Goal: Transaction & Acquisition: Purchase product/service

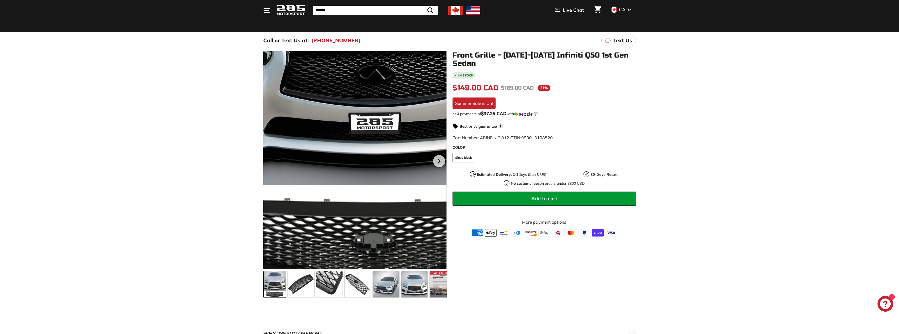
scroll to position [53, 0]
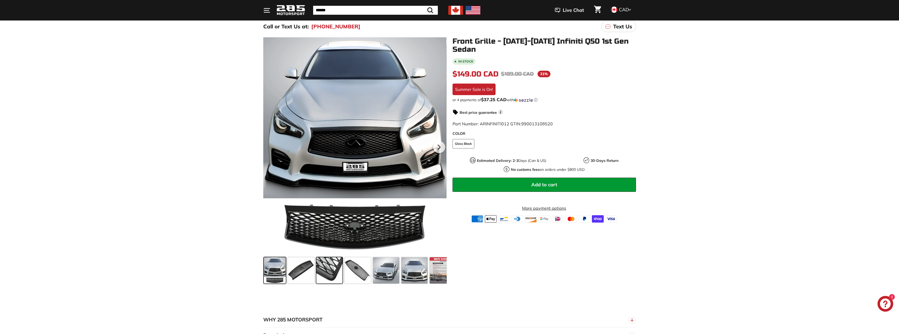
click at [329, 275] on span at bounding box center [329, 270] width 26 height 26
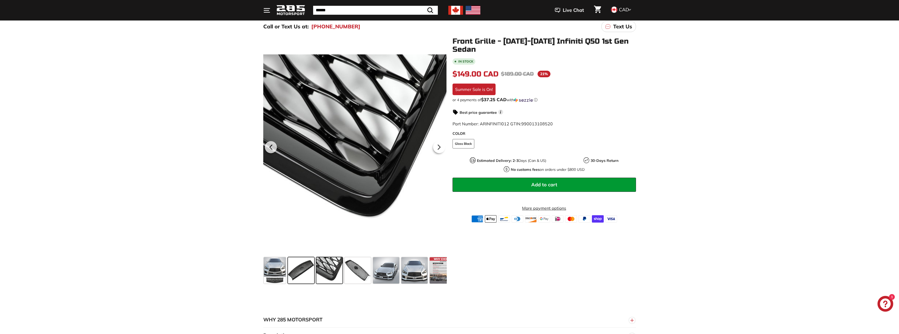
click at [309, 270] on span at bounding box center [301, 270] width 26 height 26
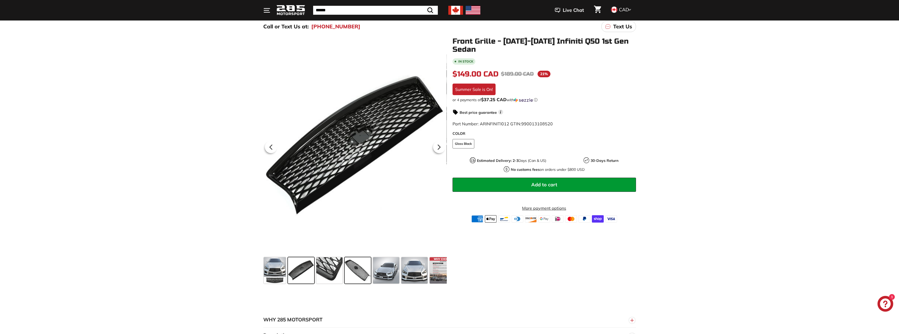
click at [348, 272] on span at bounding box center [358, 270] width 26 height 26
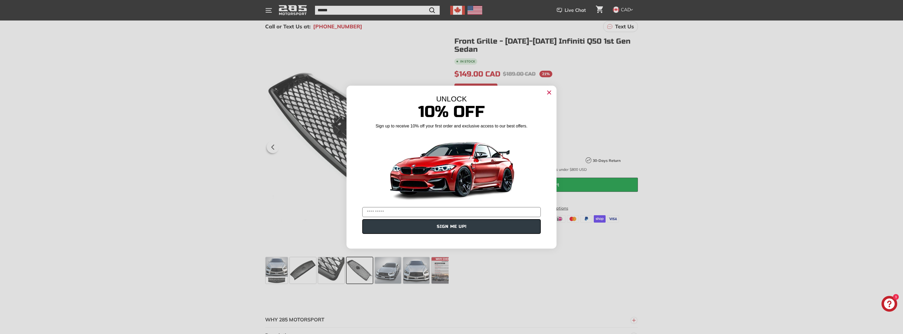
click at [549, 91] on circle "Close dialog" at bounding box center [549, 92] width 8 height 8
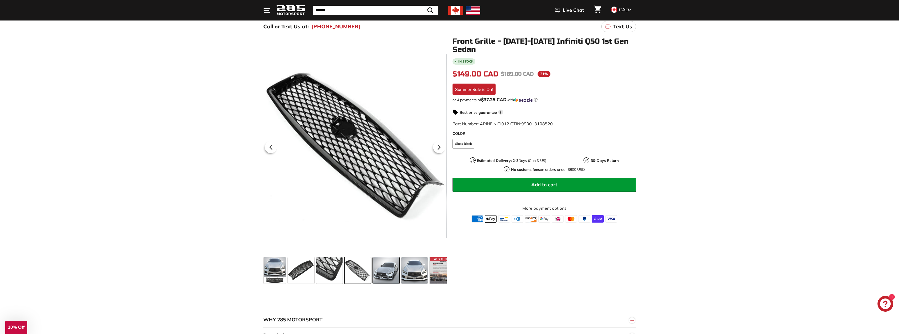
click at [392, 274] on span at bounding box center [386, 270] width 26 height 26
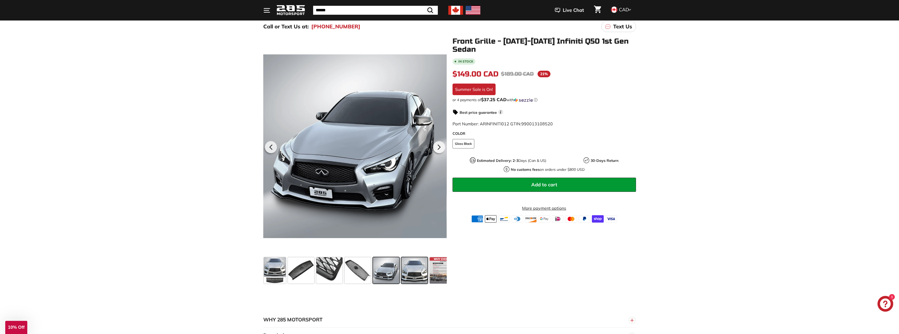
click at [405, 273] on span at bounding box center [414, 270] width 26 height 26
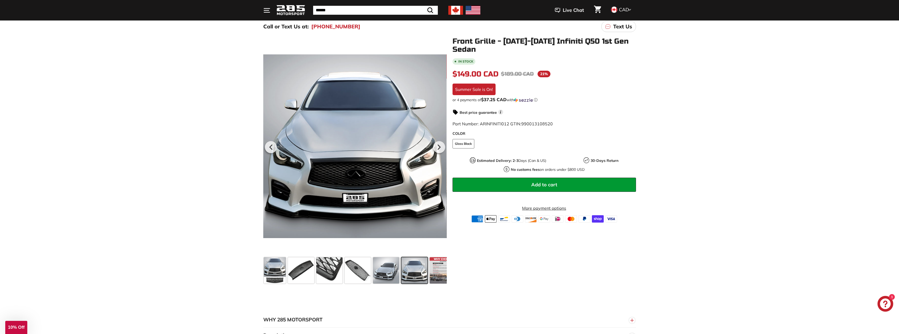
click at [197, 156] on div ".cls-1{fill:none;stroke:#000;stroke-miterlimit:10;stroke-width:2px} .cls-1{fill…" at bounding box center [449, 160] width 899 height 251
drag, startPoint x: 197, startPoint y: 139, endPoint x: 182, endPoint y: 118, distance: 26.0
drag, startPoint x: 182, startPoint y: 118, endPoint x: 191, endPoint y: 130, distance: 15.1
click at [182, 117] on div ".cls-1{fill:none;stroke:#000;stroke-miterlimit:10;stroke-width:2px} .cls-1{fill…" at bounding box center [449, 160] width 899 height 251
click at [199, 143] on div ".cls-1{fill:none;stroke:#000;stroke-miterlimit:10;stroke-width:2px} .cls-1{fill…" at bounding box center [449, 160] width 899 height 251
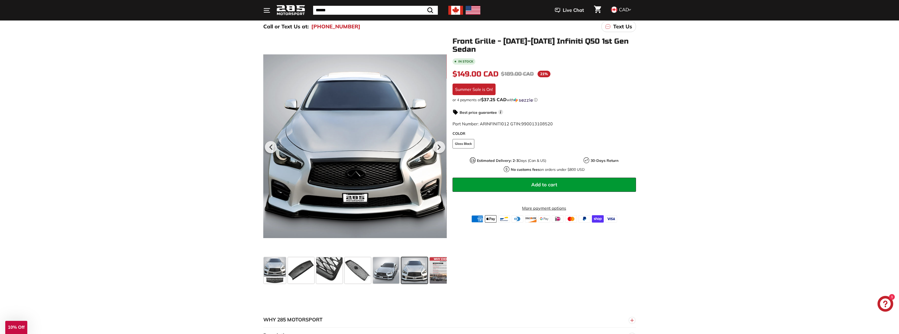
drag, startPoint x: 195, startPoint y: 141, endPoint x: 192, endPoint y: 124, distance: 16.8
click at [192, 124] on div ".cls-1{fill:none;stroke:#000;stroke-miterlimit:10;stroke-width:2px} .cls-1{fill…" at bounding box center [449, 160] width 899 height 251
click at [198, 151] on div ".cls-1{fill:none;stroke:#000;stroke-miterlimit:10;stroke-width:2px} .cls-1{fill…" at bounding box center [449, 160] width 899 height 251
drag, startPoint x: 204, startPoint y: 161, endPoint x: 197, endPoint y: 149, distance: 13.9
drag, startPoint x: 197, startPoint y: 149, endPoint x: 196, endPoint y: 143, distance: 6.0
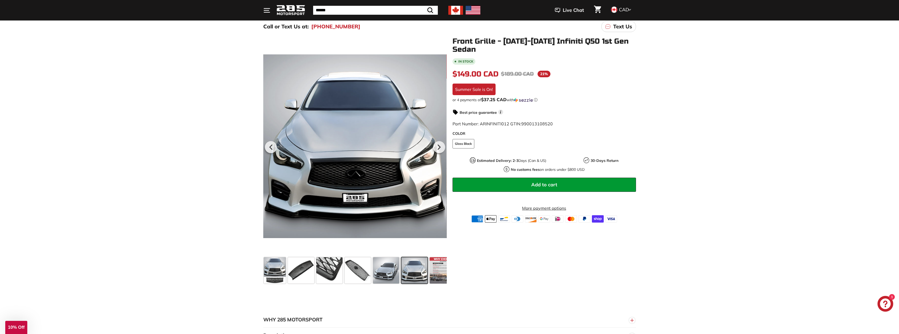
click at [196, 143] on div ".cls-1{fill:none;stroke:#000;stroke-miterlimit:10;stroke-width:2px} .cls-1{fill…" at bounding box center [449, 160] width 899 height 251
click at [183, 142] on div ".cls-1{fill:none;stroke:#000;stroke-miterlimit:10;stroke-width:2px} .cls-1{fill…" at bounding box center [449, 160] width 899 height 251
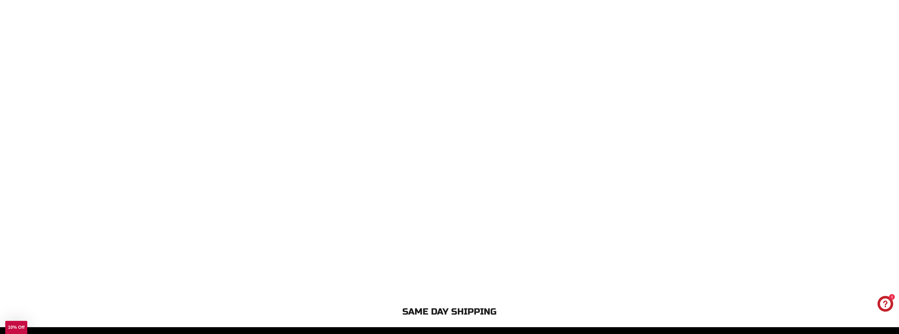
scroll to position [1118, 0]
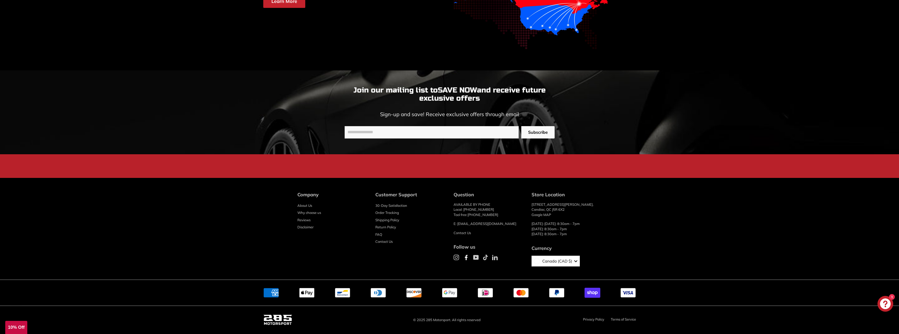
drag, startPoint x: 188, startPoint y: 143, endPoint x: 193, endPoint y: 281, distance: 138.2
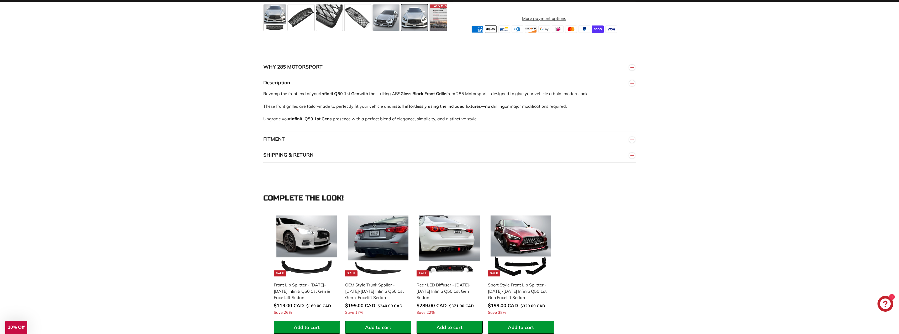
scroll to position [0, 0]
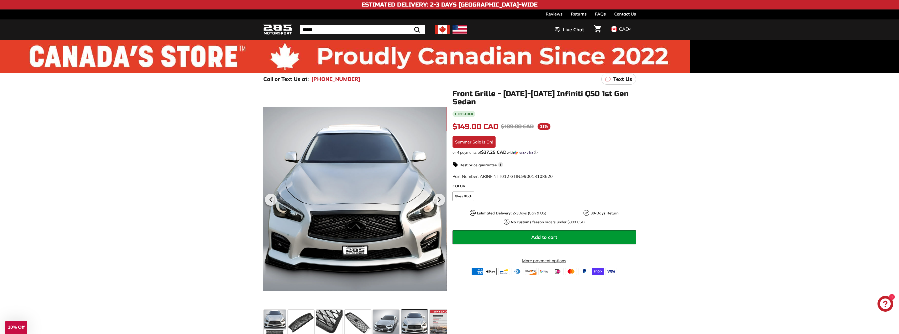
drag, startPoint x: 213, startPoint y: 227, endPoint x: 227, endPoint y: 87, distance: 140.3
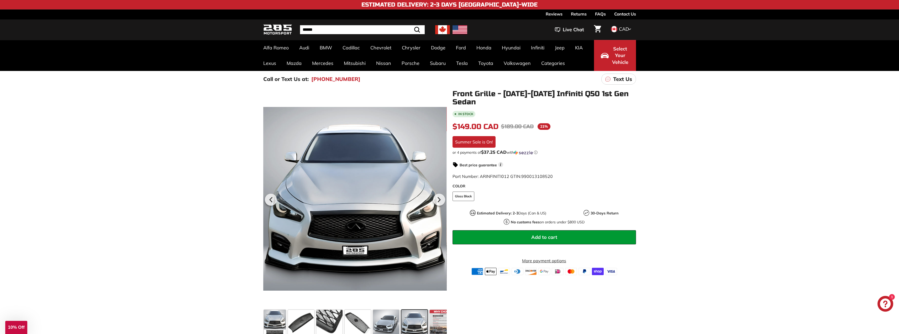
drag, startPoint x: 188, startPoint y: 139, endPoint x: 172, endPoint y: 124, distance: 22.3
click at [172, 123] on div ".cls-1{fill:none;stroke:#000;stroke-miterlimit:10;stroke-width:2px} .cls-1{fill…" at bounding box center [449, 212] width 899 height 251
click at [173, 137] on div ".cls-1{fill:none;stroke:#000;stroke-miterlimit:10;stroke-width:2px} .cls-1{fill…" at bounding box center [449, 212] width 899 height 251
click at [171, 133] on div ".cls-1{fill:none;stroke:#000;stroke-miterlimit:10;stroke-width:2px} .cls-1{fill…" at bounding box center [449, 212] width 899 height 251
click at [154, 134] on div ".cls-1{fill:none;stroke:#000;stroke-miterlimit:10;stroke-width:2px} .cls-1{fill…" at bounding box center [449, 212] width 899 height 251
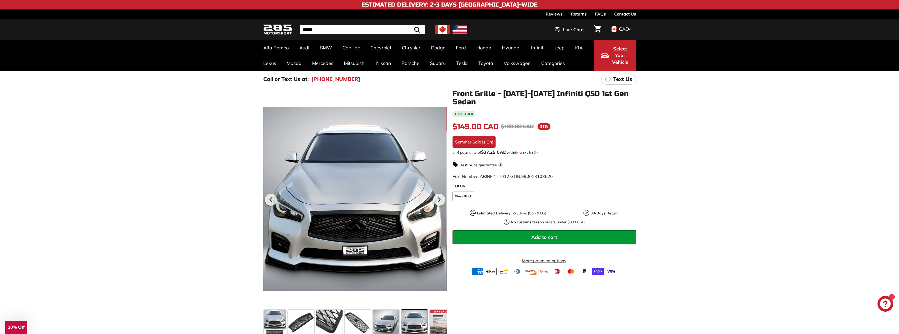
click at [155, 143] on div ".cls-1{fill:none;stroke:#000;stroke-miterlimit:10;stroke-width:2px} .cls-1{fill…" at bounding box center [449, 212] width 899 height 251
click at [156, 149] on div ".cls-1{fill:none;stroke:#000;stroke-miterlimit:10;stroke-width:2px} .cls-1{fill…" at bounding box center [449, 212] width 899 height 251
drag, startPoint x: 159, startPoint y: 149, endPoint x: 146, endPoint y: 133, distance: 20.1
click at [146, 133] on div ".cls-1{fill:none;stroke:#000;stroke-miterlimit:10;stroke-width:2px} .cls-1{fill…" at bounding box center [449, 212] width 899 height 251
click at [155, 137] on div ".cls-1{fill:none;stroke:#000;stroke-miterlimit:10;stroke-width:2px} .cls-1{fill…" at bounding box center [449, 212] width 899 height 251
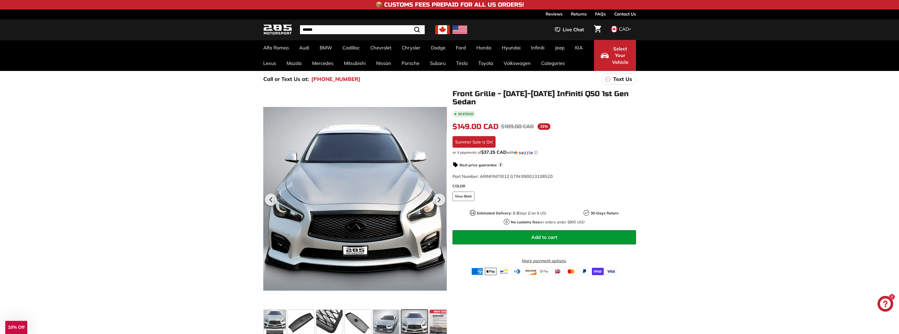
click at [163, 134] on div ".cls-1{fill:none;stroke:#000;stroke-miterlimit:10;stroke-width:2px} .cls-1{fill…" at bounding box center [449, 212] width 899 height 251
click at [164, 135] on div ".cls-1{fill:none;stroke:#000;stroke-miterlimit:10;stroke-width:2px} .cls-1{fill…" at bounding box center [449, 212] width 899 height 251
click at [174, 131] on div ".cls-1{fill:none;stroke:#000;stroke-miterlimit:10;stroke-width:2px} .cls-1{fill…" at bounding box center [449, 212] width 899 height 251
drag, startPoint x: 176, startPoint y: 134, endPoint x: 173, endPoint y: 130, distance: 5.0
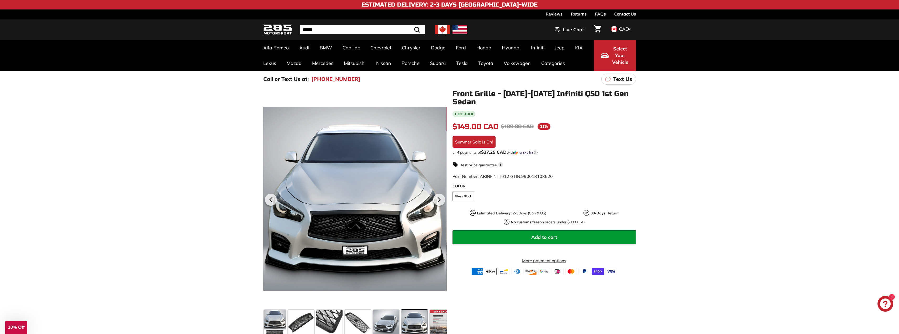
drag, startPoint x: 173, startPoint y: 130, endPoint x: 170, endPoint y: 122, distance: 9.3
click at [170, 122] on div ".cls-1{fill:none;stroke:#000;stroke-miterlimit:10;stroke-width:2px} .cls-1{fill…" at bounding box center [449, 212] width 899 height 251
click at [170, 136] on div ".cls-1{fill:none;stroke:#000;stroke-miterlimit:10;stroke-width:2px} .cls-1{fill…" at bounding box center [449, 212] width 899 height 251
click at [174, 140] on div ".cls-1{fill:none;stroke:#000;stroke-miterlimit:10;stroke-width:2px} .cls-1{fill…" at bounding box center [449, 212] width 899 height 251
drag, startPoint x: 179, startPoint y: 146, endPoint x: 175, endPoint y: 143, distance: 5.4
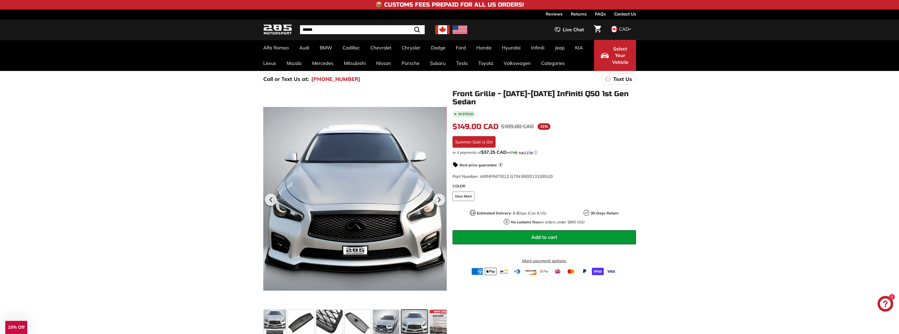
drag, startPoint x: 175, startPoint y: 143, endPoint x: 168, endPoint y: 136, distance: 9.8
click at [167, 134] on div ".cls-1{fill:none;stroke:#000;stroke-miterlimit:10;stroke-width:2px} .cls-1{fill…" at bounding box center [449, 212] width 899 height 251
click at [170, 143] on div ".cls-1{fill:none;stroke:#000;stroke-miterlimit:10;stroke-width:2px} .cls-1{fill…" at bounding box center [449, 212] width 899 height 251
click at [172, 145] on div ".cls-1{fill:none;stroke:#000;stroke-miterlimit:10;stroke-width:2px} .cls-1{fill…" at bounding box center [449, 212] width 899 height 251
drag, startPoint x: 172, startPoint y: 145, endPoint x: 168, endPoint y: 138, distance: 8.6
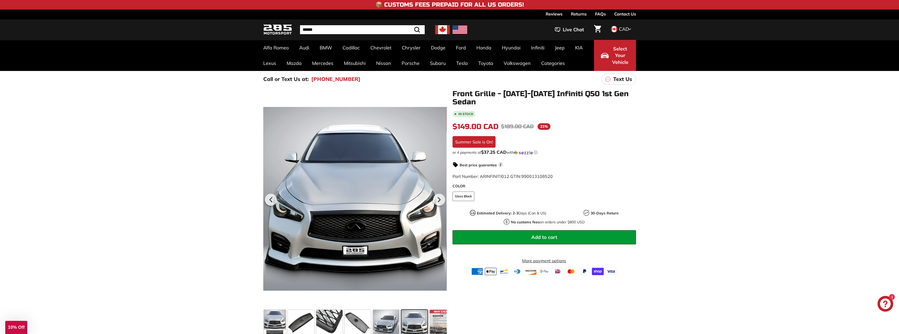
drag, startPoint x: 168, startPoint y: 138, endPoint x: 167, endPoint y: 129, distance: 8.8
click at [167, 129] on div ".cls-1{fill:none;stroke:#000;stroke-miterlimit:10;stroke-width:2px} .cls-1{fill…" at bounding box center [449, 212] width 899 height 251
click at [170, 139] on div ".cls-1{fill:none;stroke:#000;stroke-miterlimit:10;stroke-width:2px} .cls-1{fill…" at bounding box center [449, 212] width 899 height 251
click at [681, 161] on div ".cls-1{fill:none;stroke:#000;stroke-miterlimit:10;stroke-width:2px} .cls-1{fill…" at bounding box center [449, 212] width 899 height 251
drag, startPoint x: 173, startPoint y: 124, endPoint x: 170, endPoint y: 113, distance: 12.0
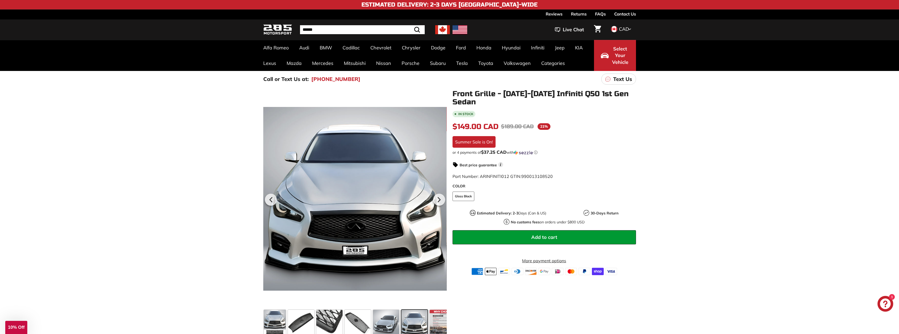
click at [170, 113] on div ".cls-1{fill:none;stroke:#000;stroke-miterlimit:10;stroke-width:2px} .cls-1{fill…" at bounding box center [449, 212] width 899 height 251
click at [172, 88] on div ".cls-1{fill:none;stroke:#000;stroke-miterlimit:10;stroke-width:2px} .cls-1{fill…" at bounding box center [449, 212] width 899 height 251
drag, startPoint x: 193, startPoint y: 102, endPoint x: 188, endPoint y: 91, distance: 11.8
click at [188, 91] on div ".cls-1{fill:none;stroke:#000;stroke-miterlimit:10;stroke-width:2px} .cls-1{fill…" at bounding box center [449, 212] width 899 height 251
click at [542, 240] on button "Add to cart" at bounding box center [544, 237] width 183 height 14
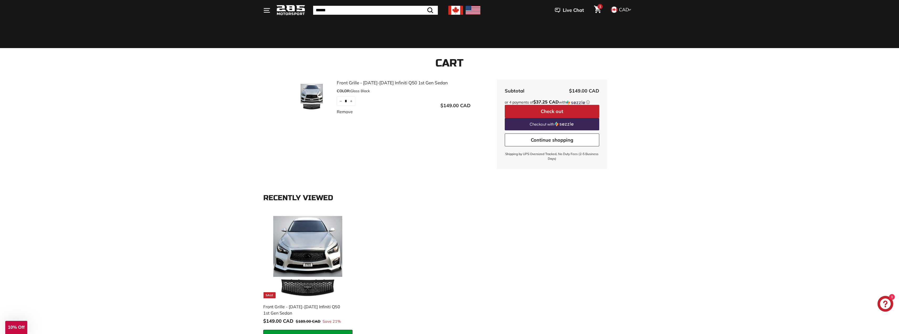
scroll to position [26, 0]
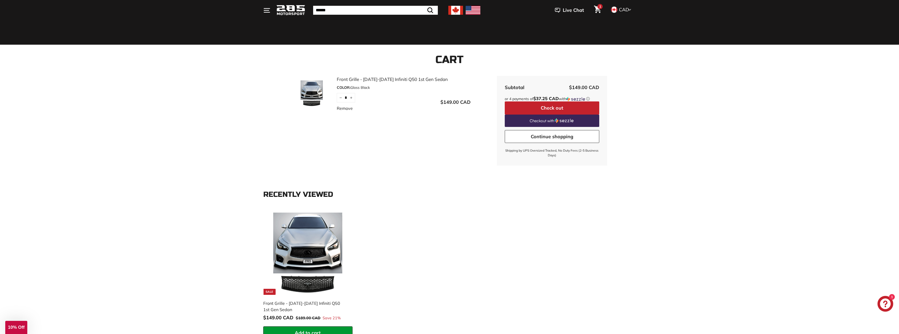
click at [544, 111] on button "Check out" at bounding box center [552, 107] width 95 height 13
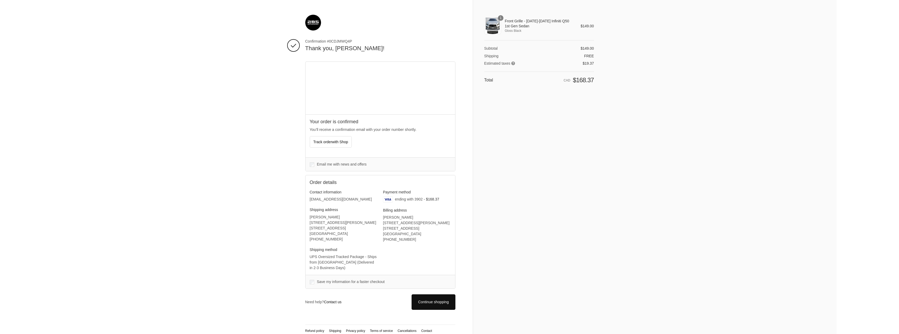
drag, startPoint x: 200, startPoint y: 99, endPoint x: 196, endPoint y: 94, distance: 6.3
drag, startPoint x: 196, startPoint y: 94, endPoint x: 187, endPoint y: 84, distance: 13.4
click at [187, 84] on div "Thank you for your purchase! Confirmation #0CDJMWQ4P Thank you, Zachary! Your o…" at bounding box center [449, 169] width 899 height 338
click at [319, 25] on img at bounding box center [313, 23] width 16 height 16
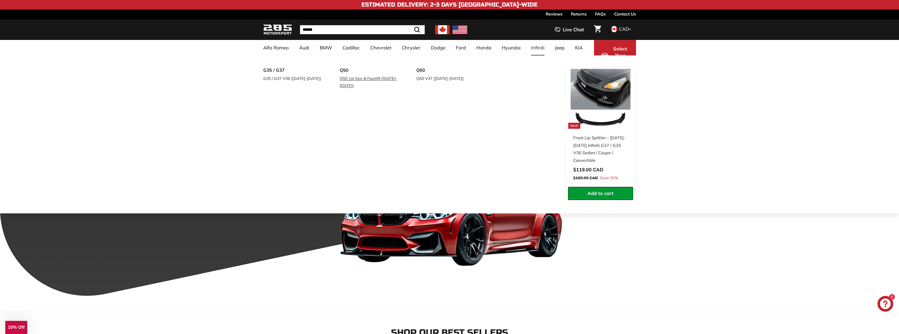
click at [351, 85] on link "Q50 1st Gen & Facelift [[DATE]-[DATE])" at bounding box center [371, 82] width 62 height 15
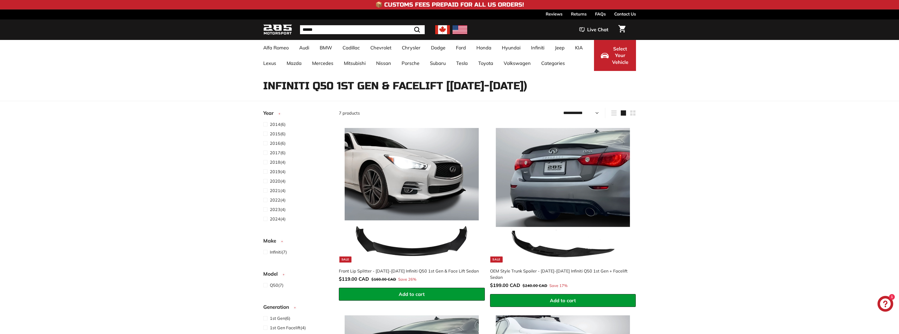
select select "**********"
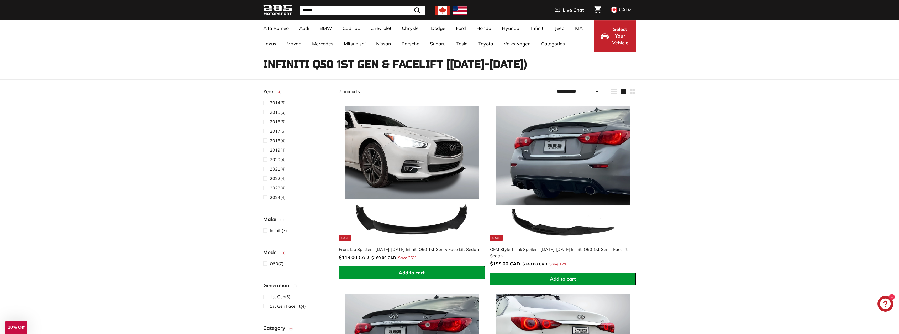
scroll to position [184, 0]
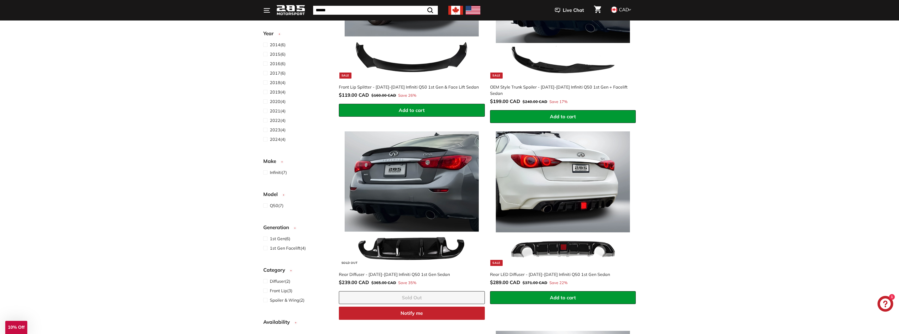
click at [178, 96] on div "Sort Featured Best selling Alphabetically, A-Z Alphabetically, Z-A Price, low t…" at bounding box center [449, 331] width 899 height 815
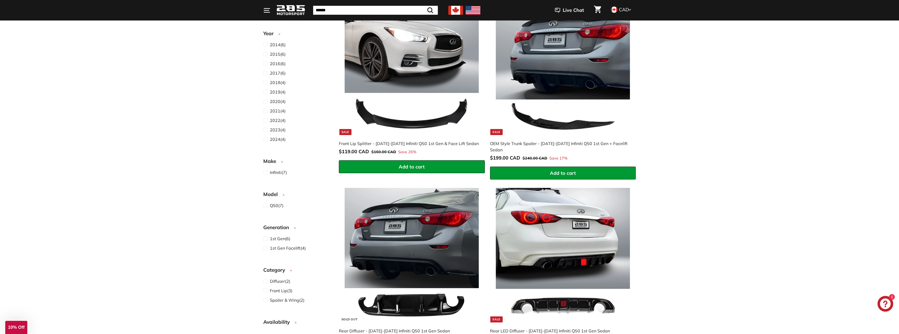
scroll to position [0, 0]
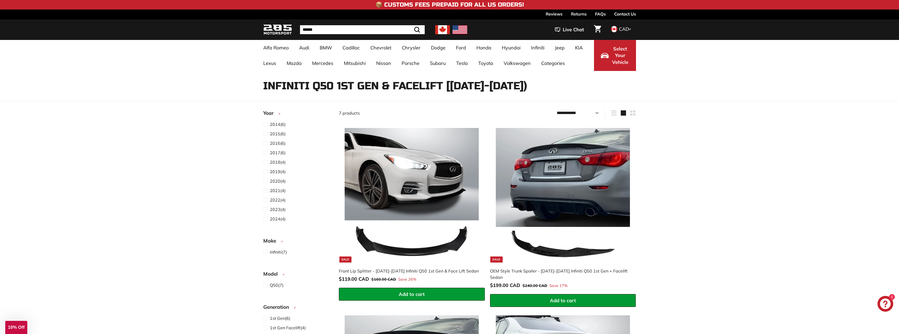
drag, startPoint x: 175, startPoint y: 121, endPoint x: 172, endPoint y: 117, distance: 5.1
drag, startPoint x: 172, startPoint y: 117, endPoint x: 162, endPoint y: 103, distance: 17.3
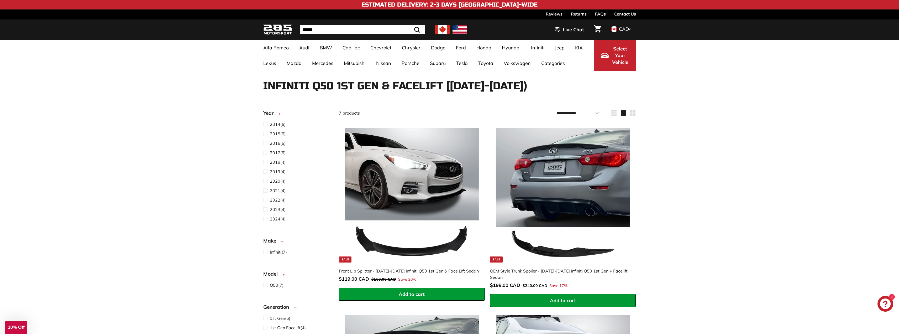
drag, startPoint x: 161, startPoint y: 107, endPoint x: 159, endPoint y: 104, distance: 2.8
drag, startPoint x: 159, startPoint y: 104, endPoint x: 149, endPoint y: 94, distance: 15.0
drag, startPoint x: 144, startPoint y: 111, endPoint x: 143, endPoint y: 108, distance: 3.3
drag, startPoint x: 143, startPoint y: 108, endPoint x: 137, endPoint y: 97, distance: 13.2
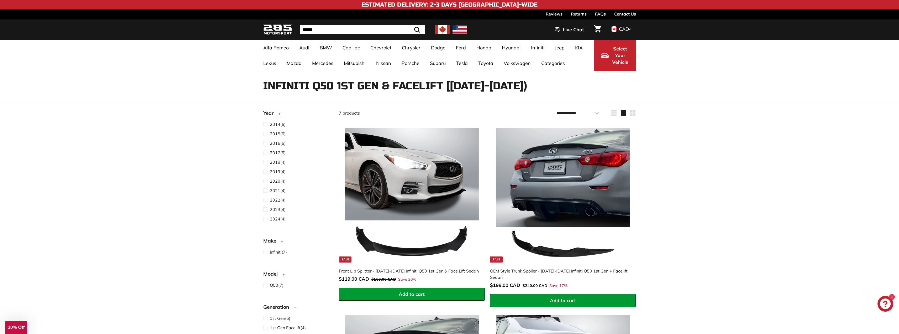
drag, startPoint x: 139, startPoint y: 108, endPoint x: 138, endPoint y: 103, distance: 4.7
drag, startPoint x: 138, startPoint y: 103, endPoint x: 129, endPoint y: 93, distance: 13.6
drag, startPoint x: 127, startPoint y: 87, endPoint x: 123, endPoint y: 81, distance: 7.2
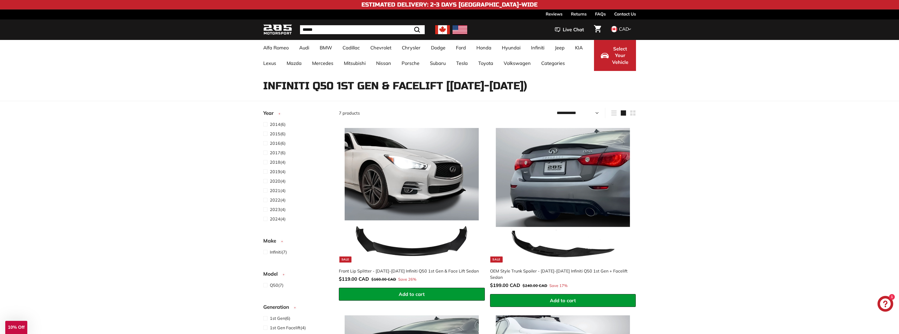
click at [122, 79] on div "Infiniti Q50 1st Gen & Facelift [2014-2024) 7 products" at bounding box center [449, 81] width 899 height 21
click at [127, 89] on div "Infiniti Q50 1st Gen & Facelift [2014-2024) 7 products" at bounding box center [449, 81] width 899 height 21
drag, startPoint x: 121, startPoint y: 85, endPoint x: 112, endPoint y: 69, distance: 18.9
drag, startPoint x: 112, startPoint y: 69, endPoint x: 133, endPoint y: 32, distance: 42.5
click at [112, 67] on div "Alfa Romeo Giulia 952 [2016-2023] Audi A3 / S3 / RS3 A3-S3-RS3 8V [2015-2020] A…" at bounding box center [449, 55] width 899 height 31
